Goal: Information Seeking & Learning: Understand process/instructions

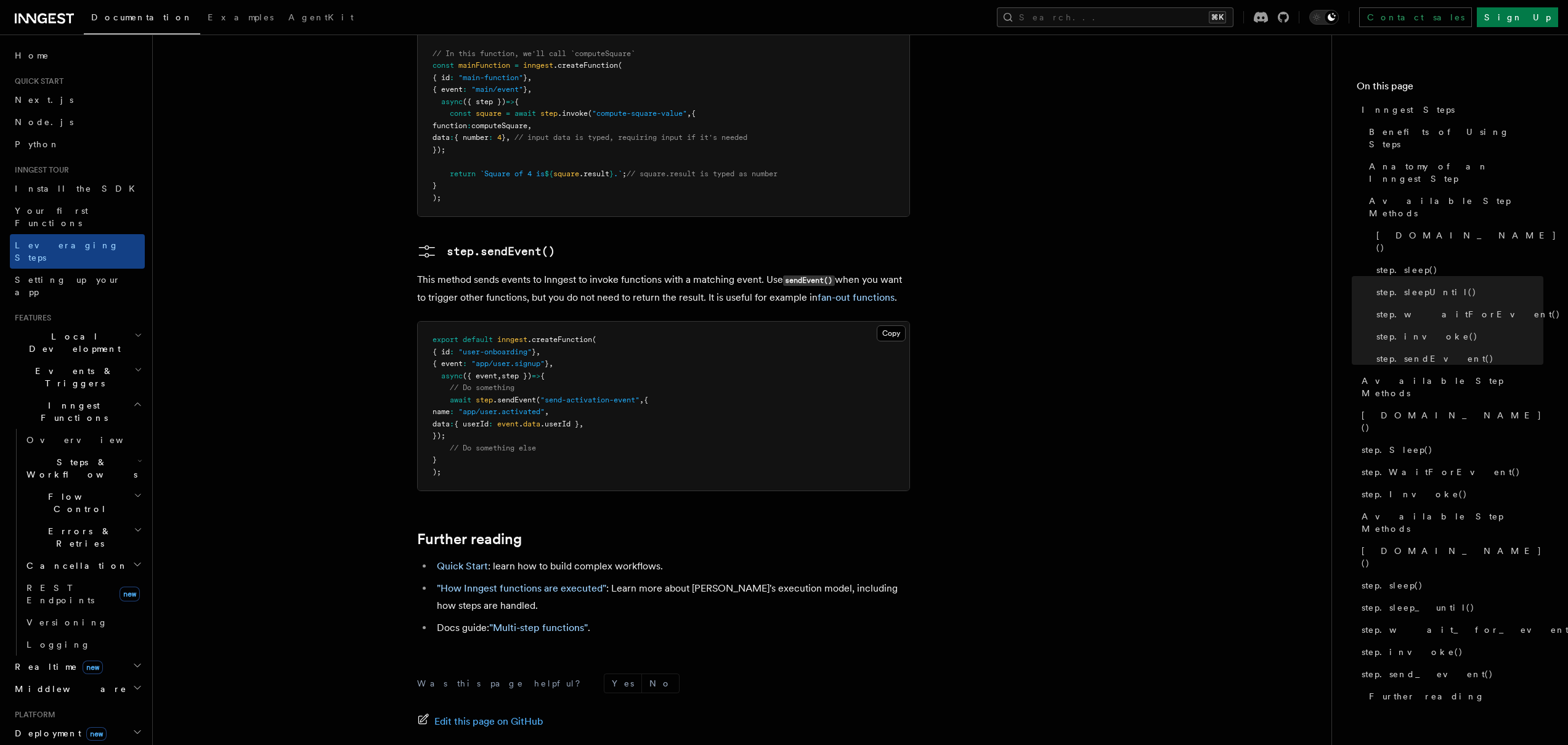
scroll to position [2505, 0]
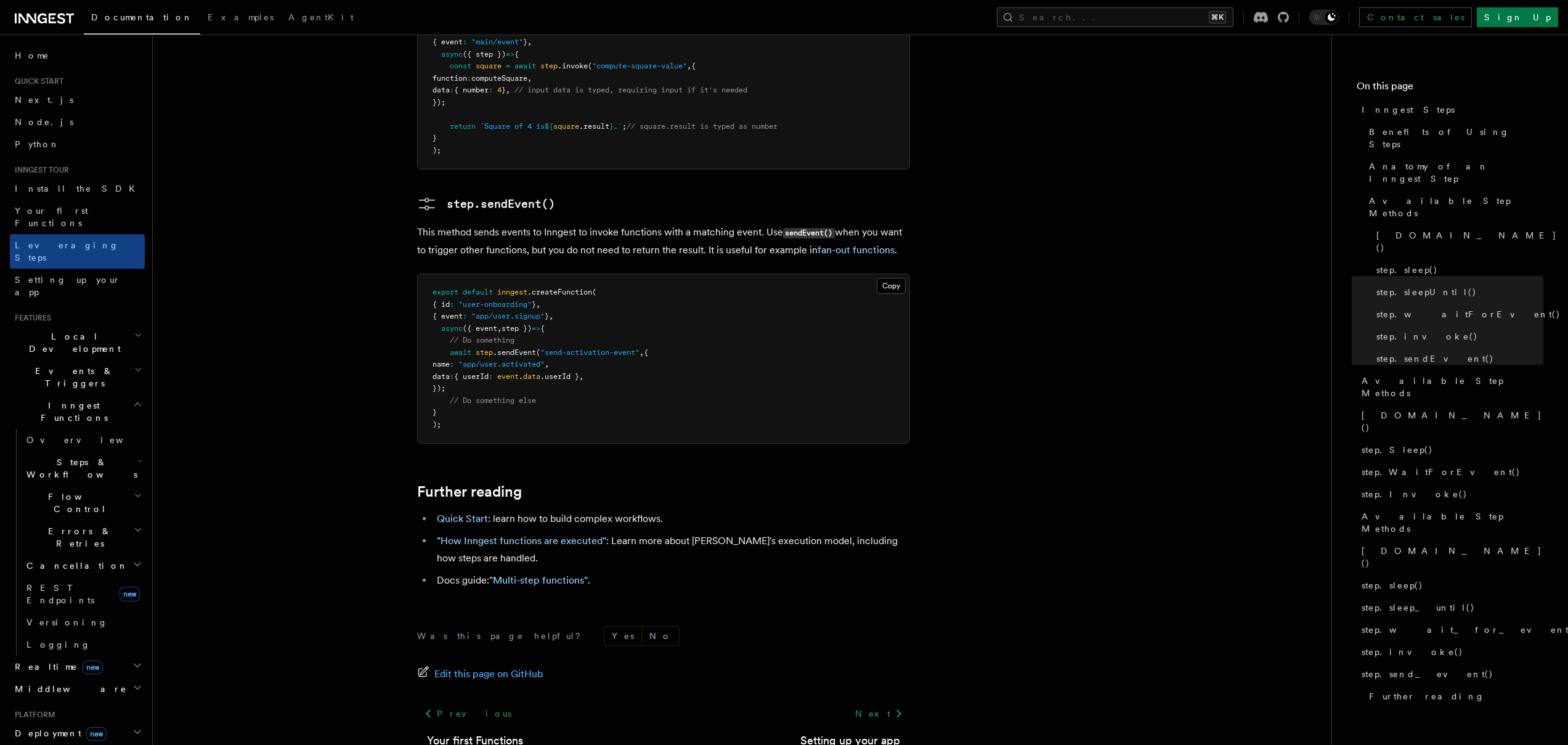
click at [500, 534] on link ""How Inngest functions are executed"" at bounding box center [521, 540] width 170 height 11
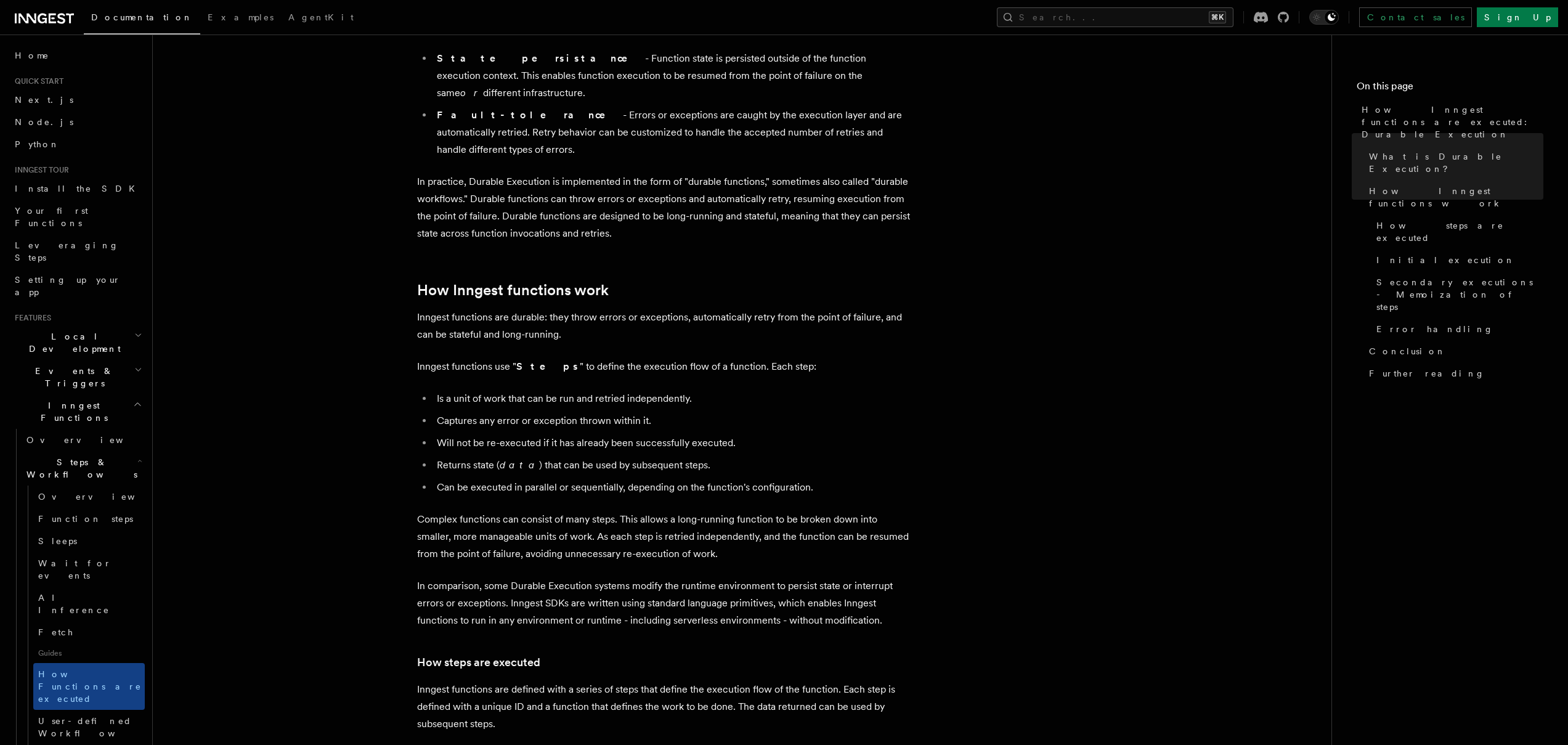
scroll to position [317, 0]
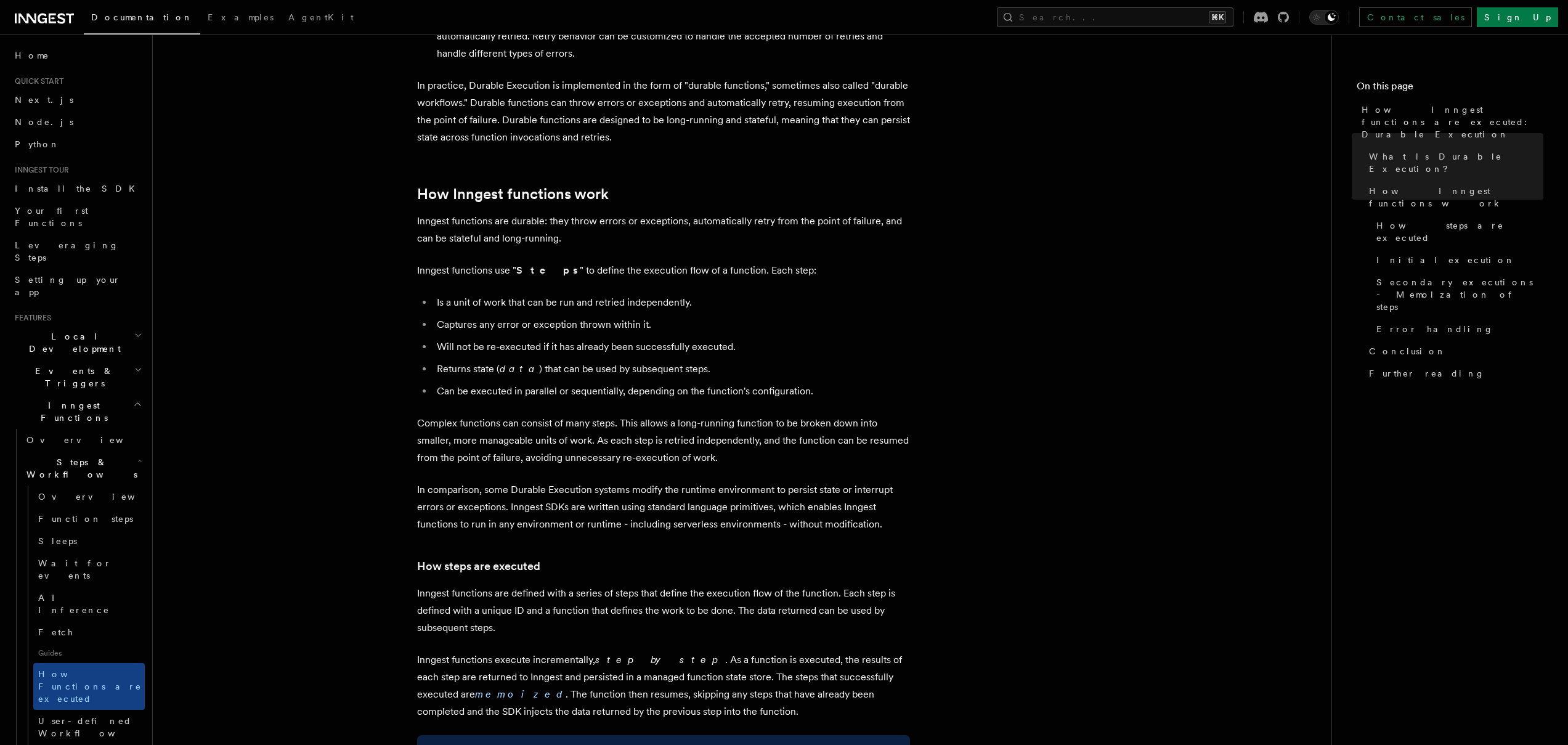
scroll to position [424, 0]
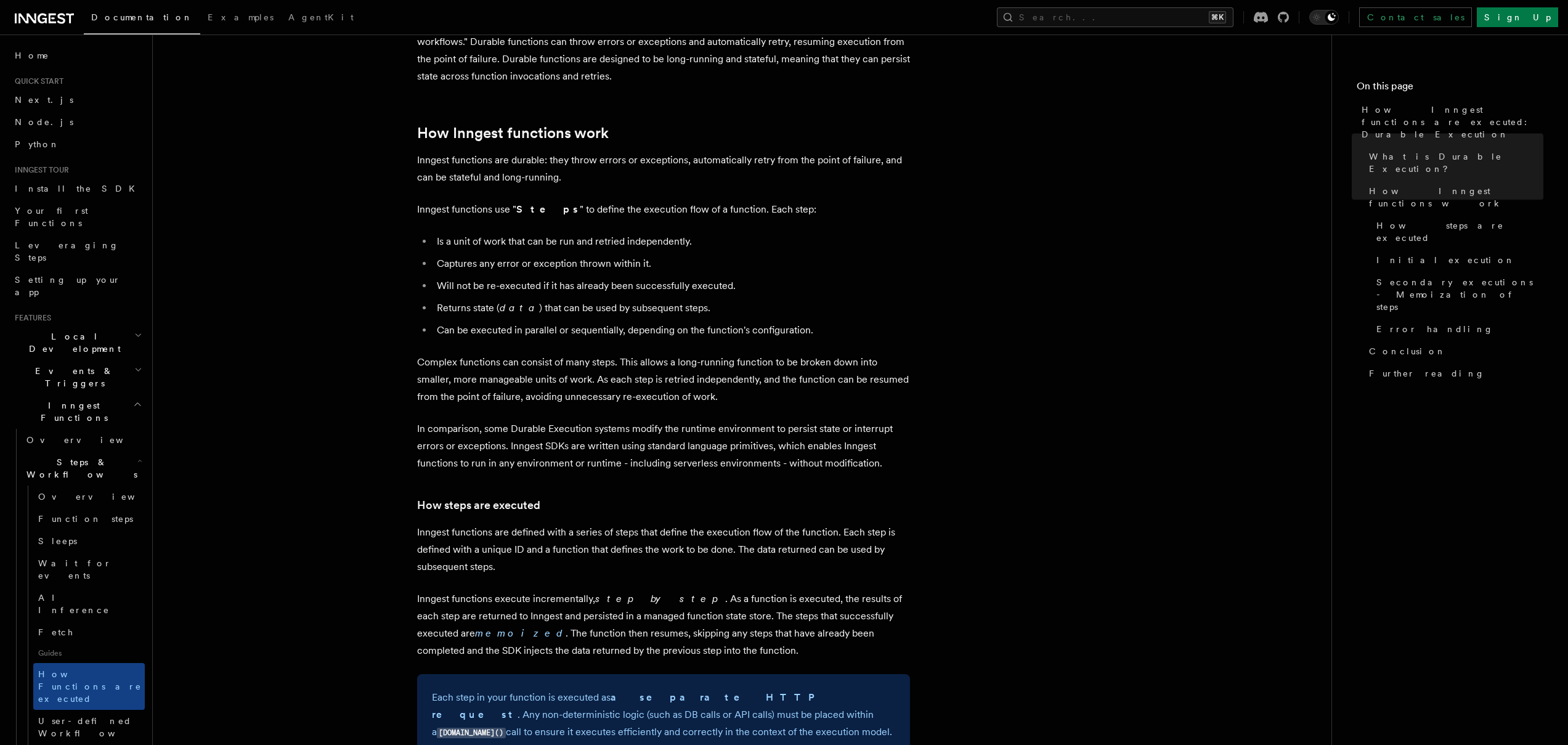
scroll to position [648, 0]
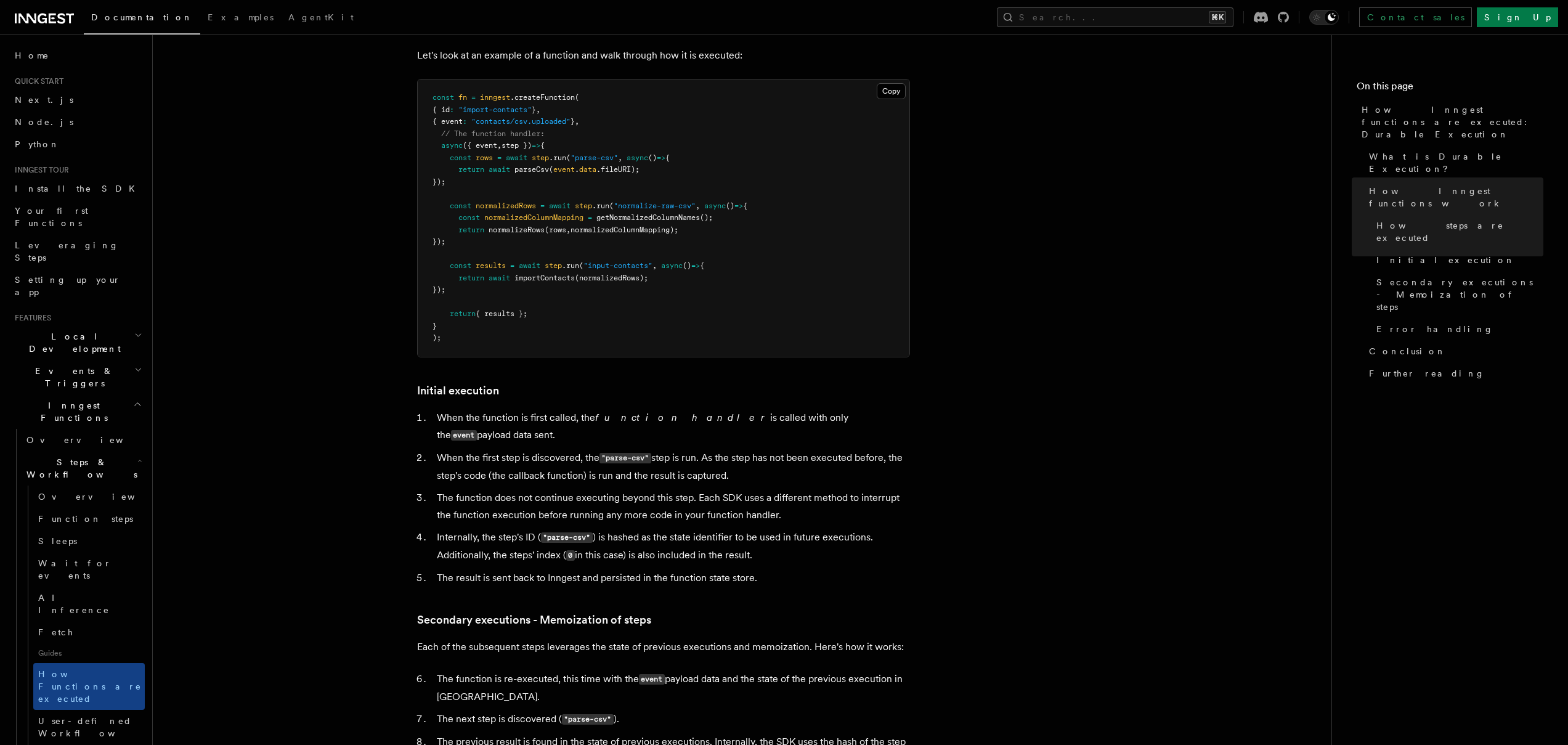
scroll to position [1258, 0]
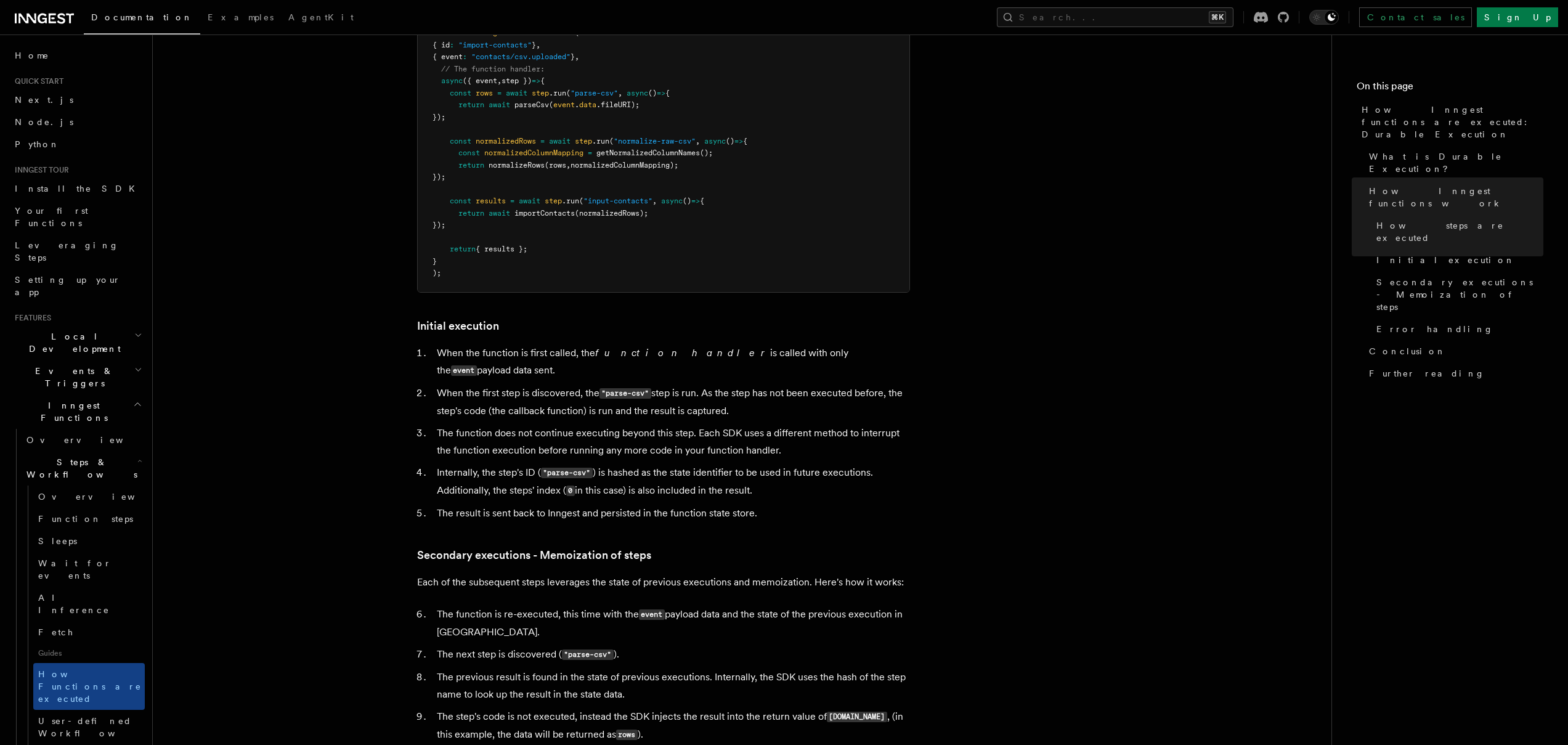
click at [295, 380] on article "Features Inngest Functions Steps & Workflows How Inngest functions are executed…" at bounding box center [741, 254] width 1139 height 2914
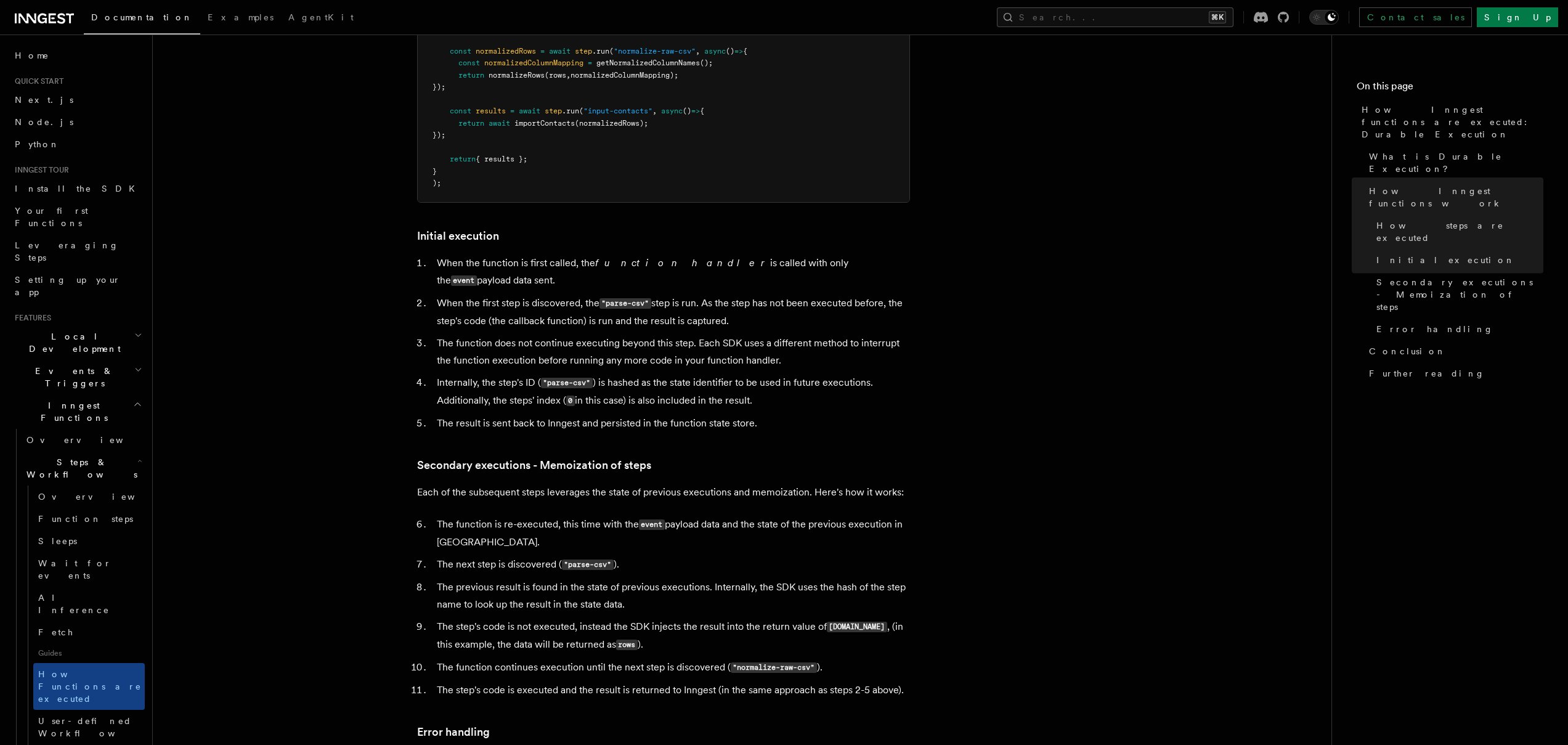
scroll to position [1348, 0]
click at [314, 442] on article "Features Inngest Functions Steps & Workflows How Inngest functions are executed…" at bounding box center [741, 163] width 1139 height 2914
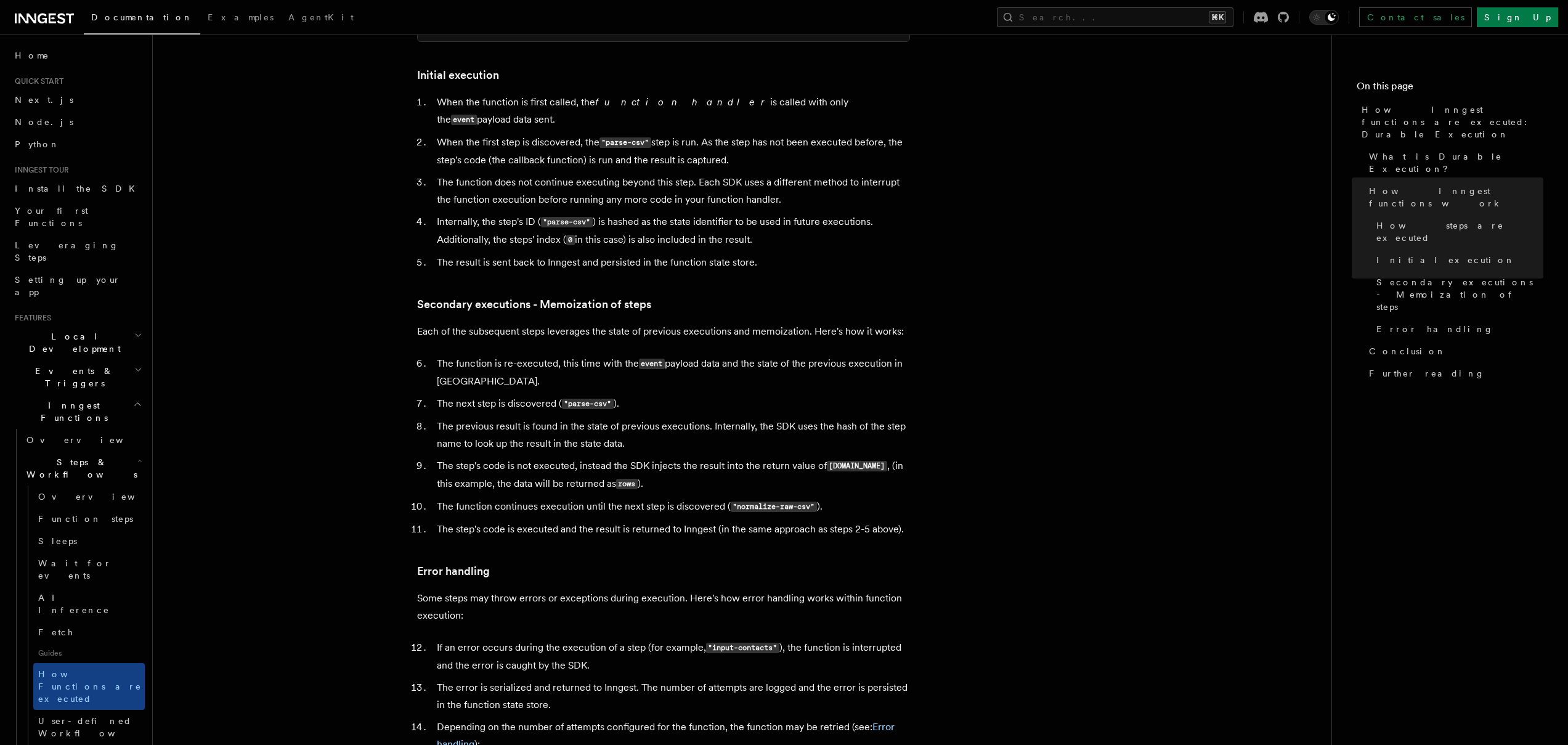
scroll to position [1547, 0]
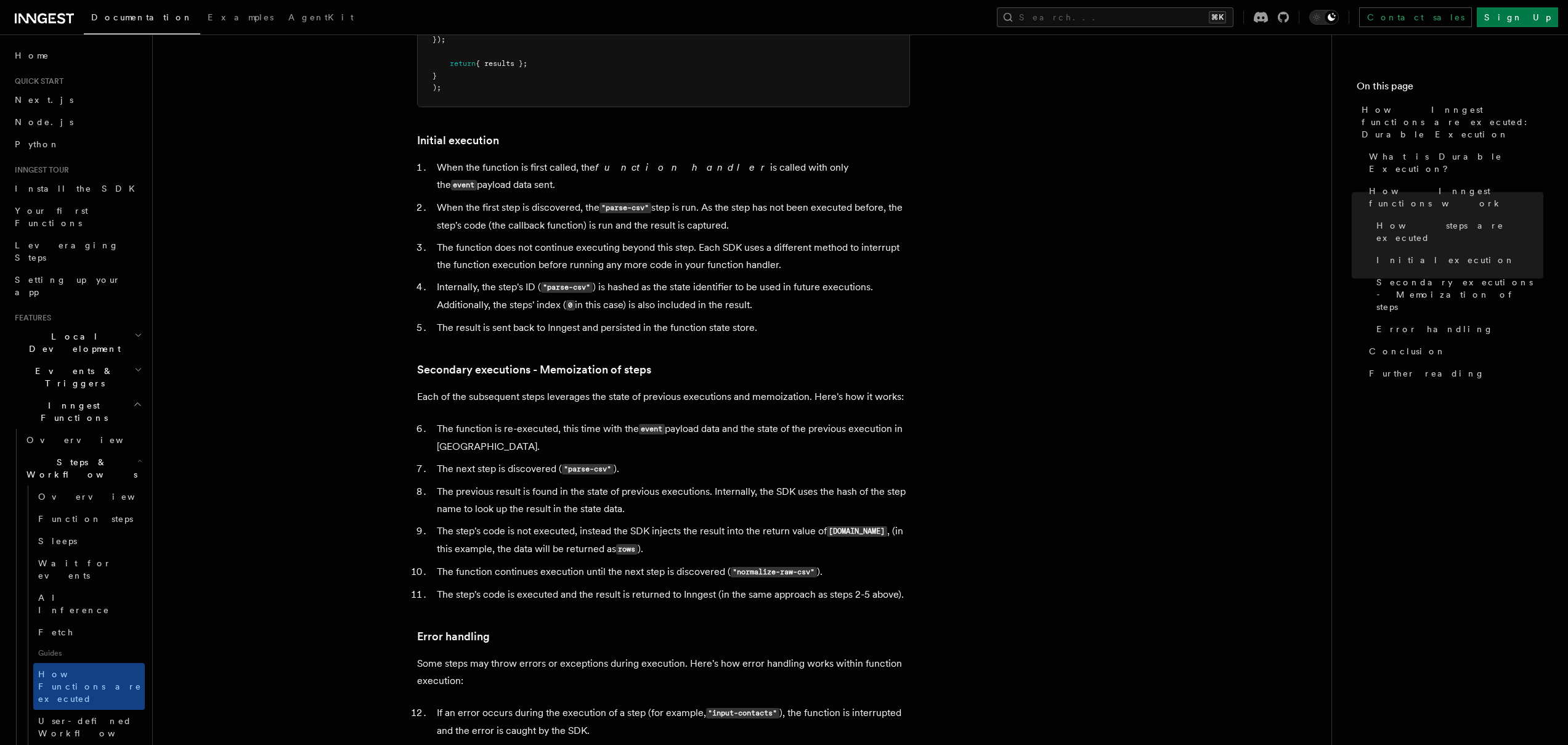
scroll to position [1428, 0]
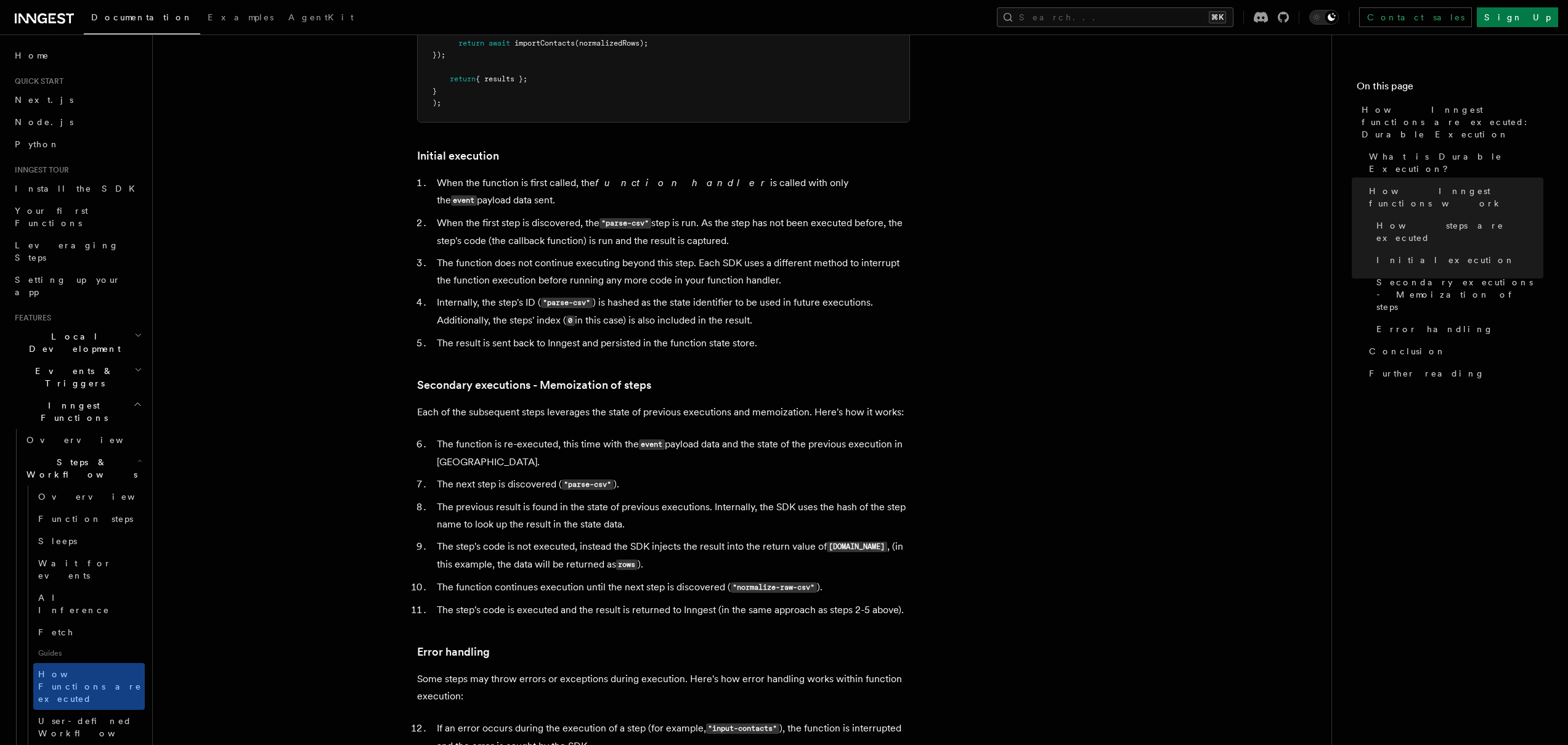
click at [664, 436] on li "The function is re-executed, this time with the event payload data and the stat…" at bounding box center [671, 453] width 477 height 35
click at [300, 445] on article "Features Inngest Functions Steps & Workflows How Inngest functions are executed…" at bounding box center [741, 83] width 1139 height 2914
click at [1031, 371] on article "Features Inngest Functions Steps & Workflows How Inngest functions are executed…" at bounding box center [741, 83] width 1139 height 2914
